Goal: Find contact information: Find contact information

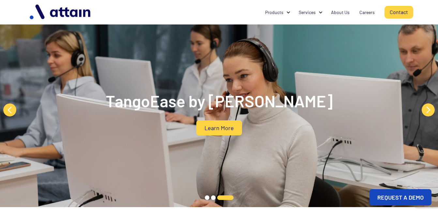
click at [396, 8] on link "Contact" at bounding box center [399, 12] width 29 height 13
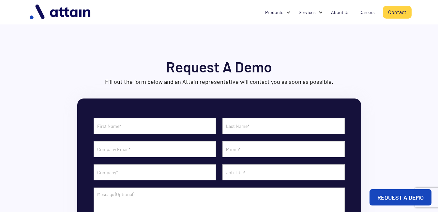
click at [395, 167] on div "Request A Demo Fill out the form below and an Attain representative will contac…" at bounding box center [219, 164] width 386 height 211
